Goal: Task Accomplishment & Management: Manage account settings

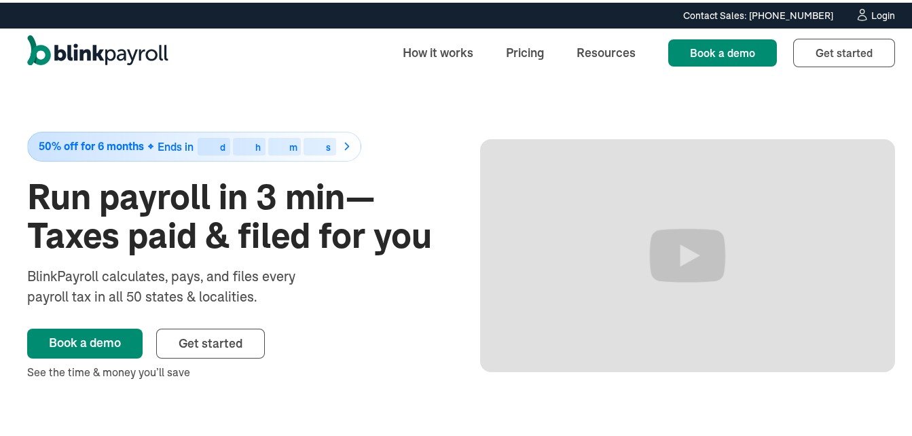
click at [877, 10] on div "Login" at bounding box center [883, 13] width 24 height 10
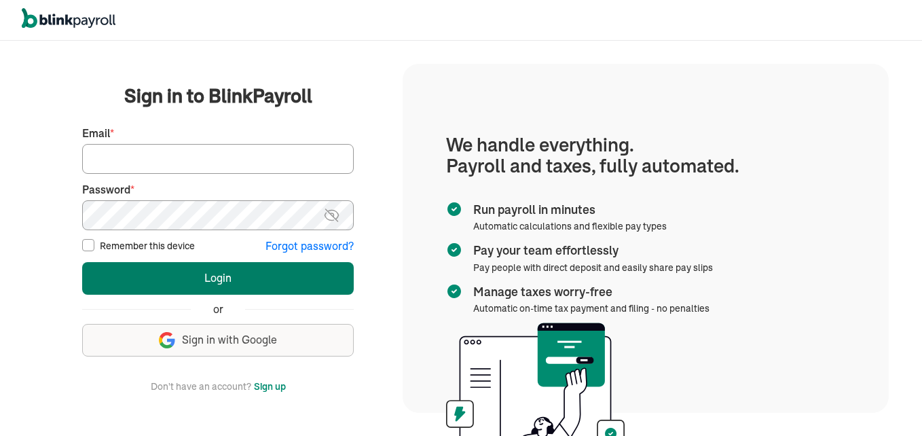
type input "[EMAIL_ADDRESS][DOMAIN_NAME]"
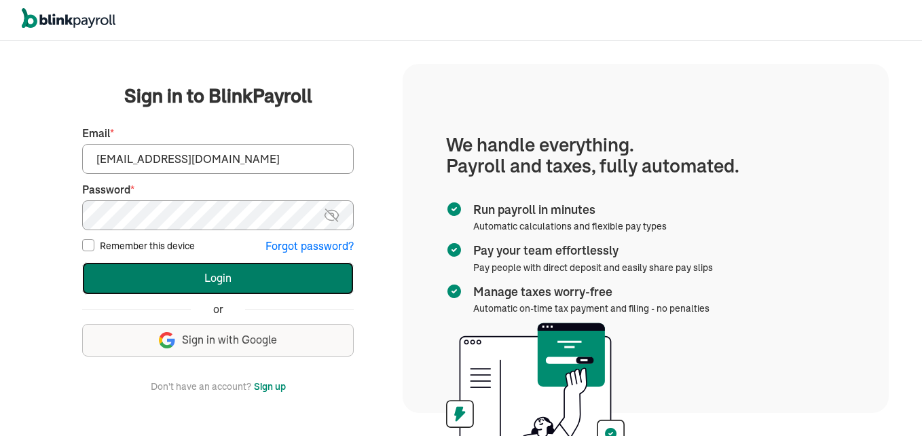
click at [209, 274] on button "Login" at bounding box center [218, 278] width 272 height 33
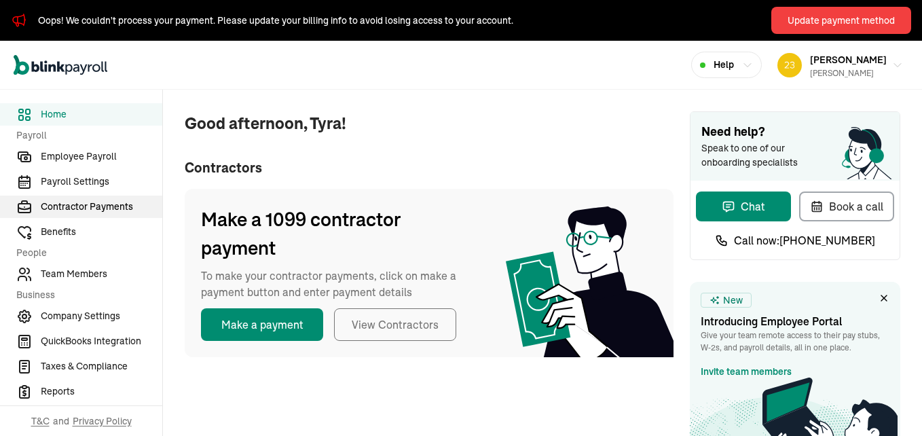
click at [96, 208] on span "Contractor Payments" at bounding box center [102, 207] width 122 height 14
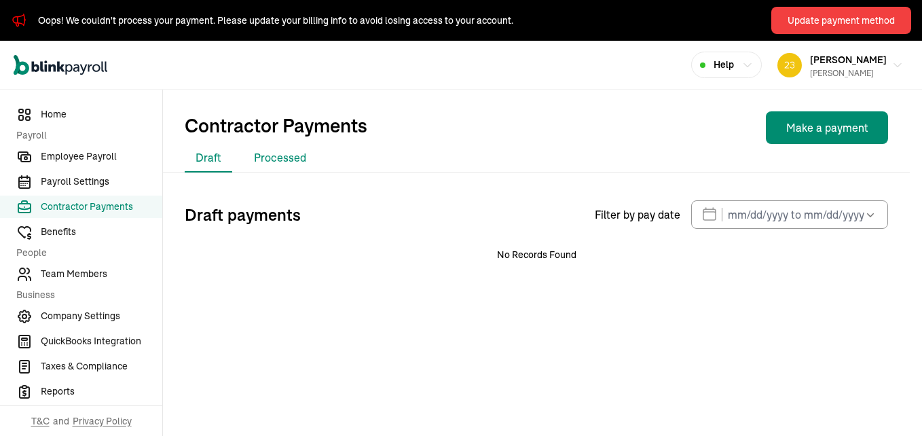
click at [281, 155] on li "Processed" at bounding box center [280, 158] width 74 height 29
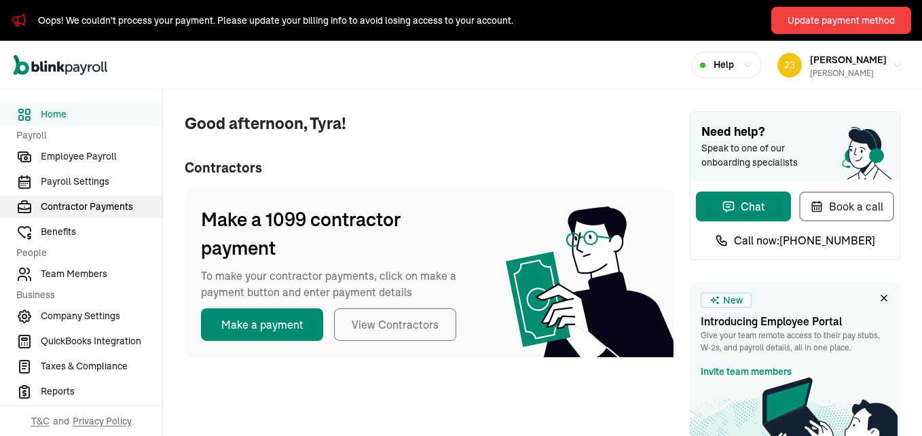
click at [96, 208] on span "Contractor Payments" at bounding box center [102, 207] width 122 height 14
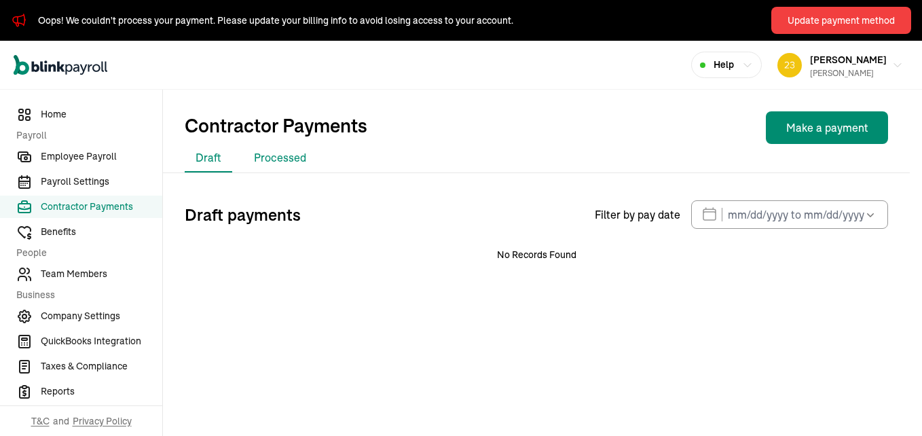
click at [281, 155] on li "Processed" at bounding box center [280, 158] width 74 height 29
